Goal: Task Accomplishment & Management: Use online tool/utility

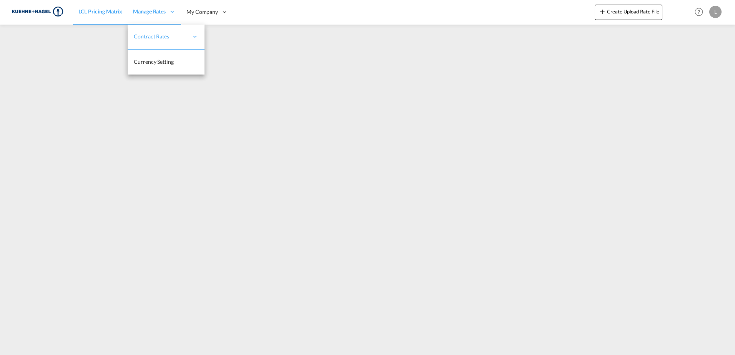
click at [150, 8] on span "Manage Rates" at bounding box center [149, 12] width 33 height 8
click at [221, 55] on link "My Rate Files" at bounding box center [242, 62] width 77 height 25
click at [100, 17] on link "LCL Pricing Matrix" at bounding box center [100, 12] width 55 height 25
click at [230, 63] on span "My Rate Files" at bounding box center [227, 61] width 32 height 7
click at [104, 12] on span "LCL Pricing Matrix" at bounding box center [100, 11] width 44 height 7
